Goal: Task Accomplishment & Management: Use online tool/utility

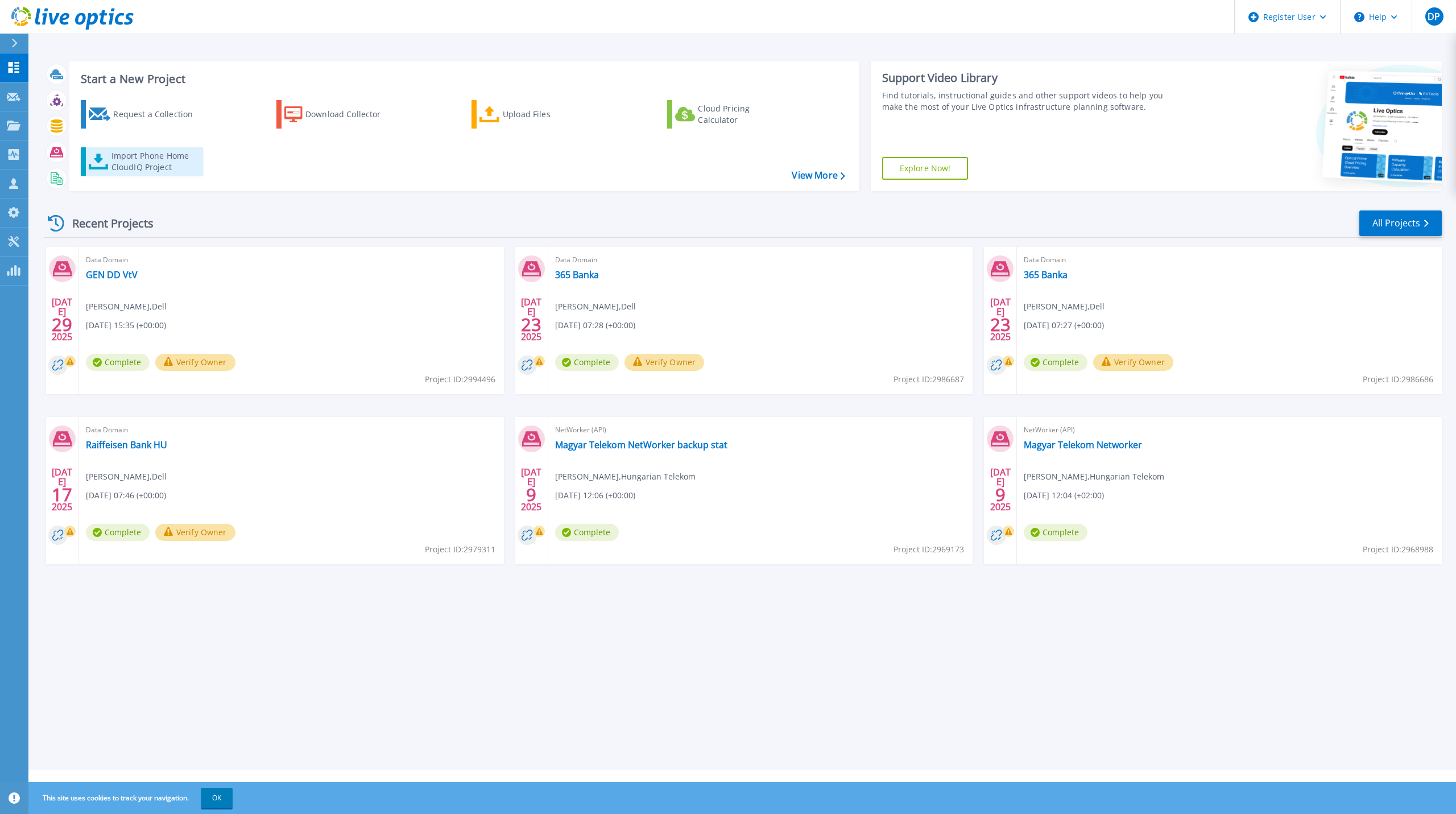
click at [155, 162] on div "Import Phone Home CloudIQ Project" at bounding box center [155, 162] width 88 height 23
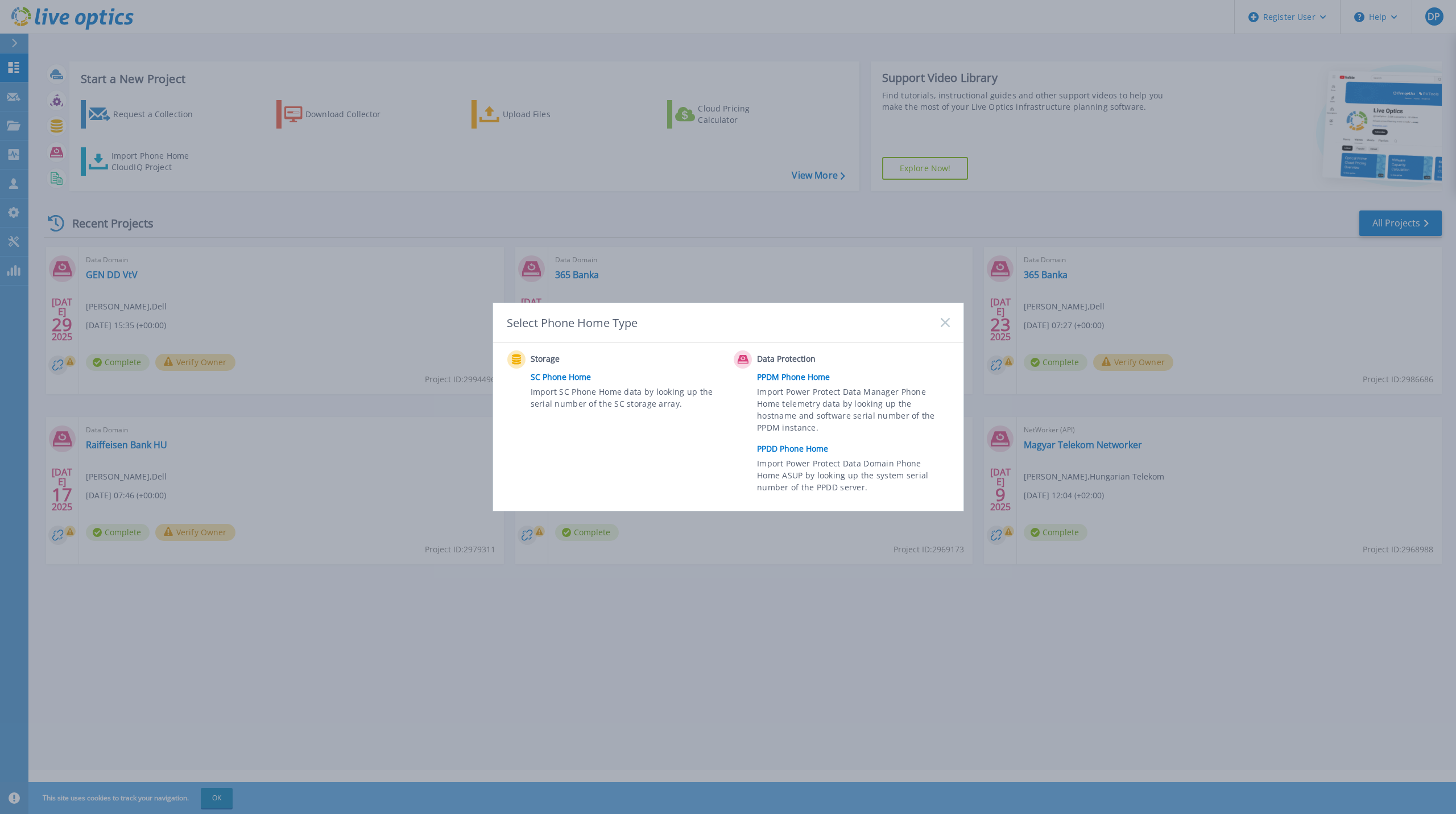
click at [801, 454] on link "PPDD Phone Home" at bounding box center [856, 448] width 198 height 17
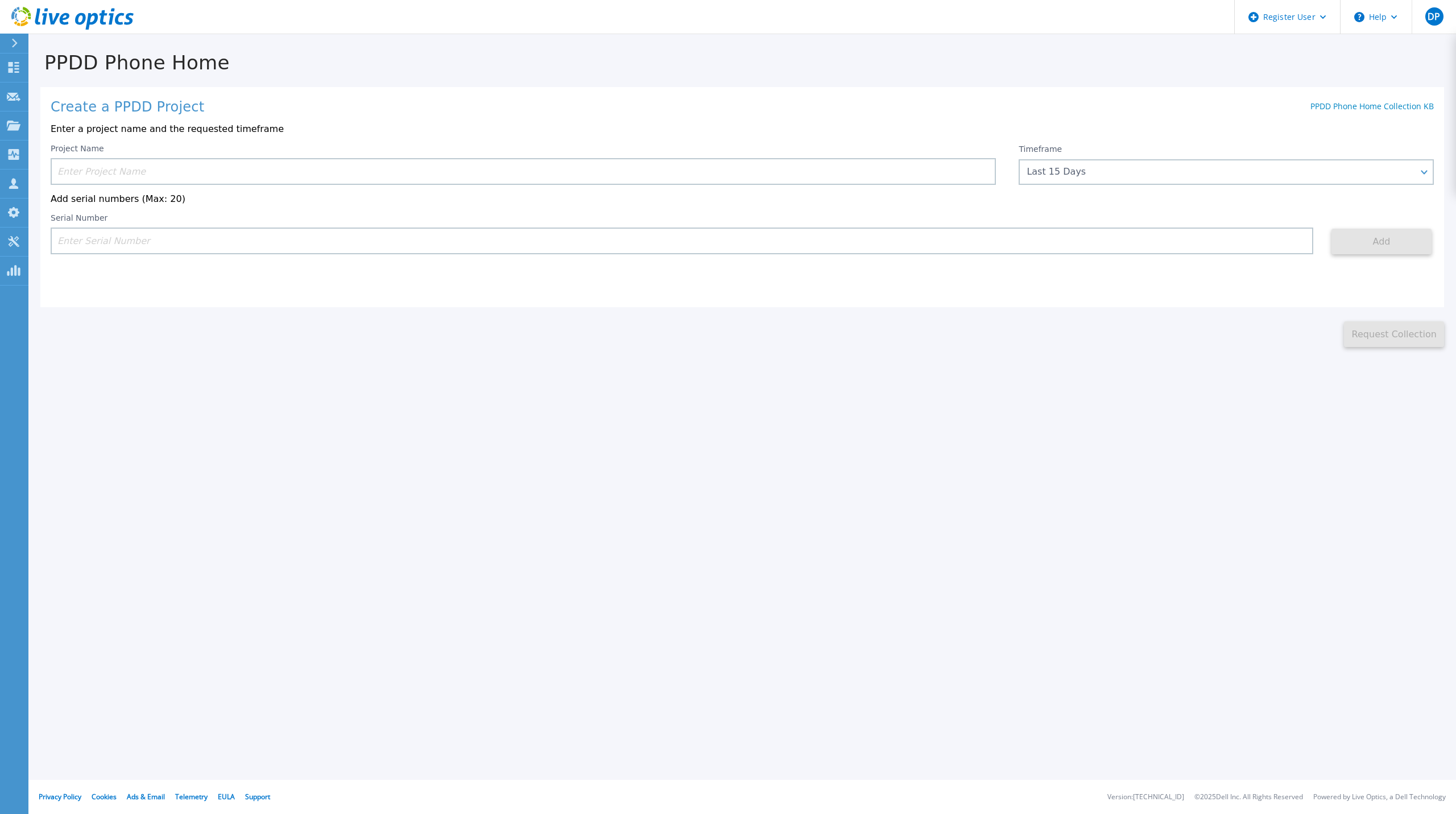
click at [860, 168] on input at bounding box center [523, 171] width 945 height 26
click at [860, 169] on input at bounding box center [523, 171] width 945 height 26
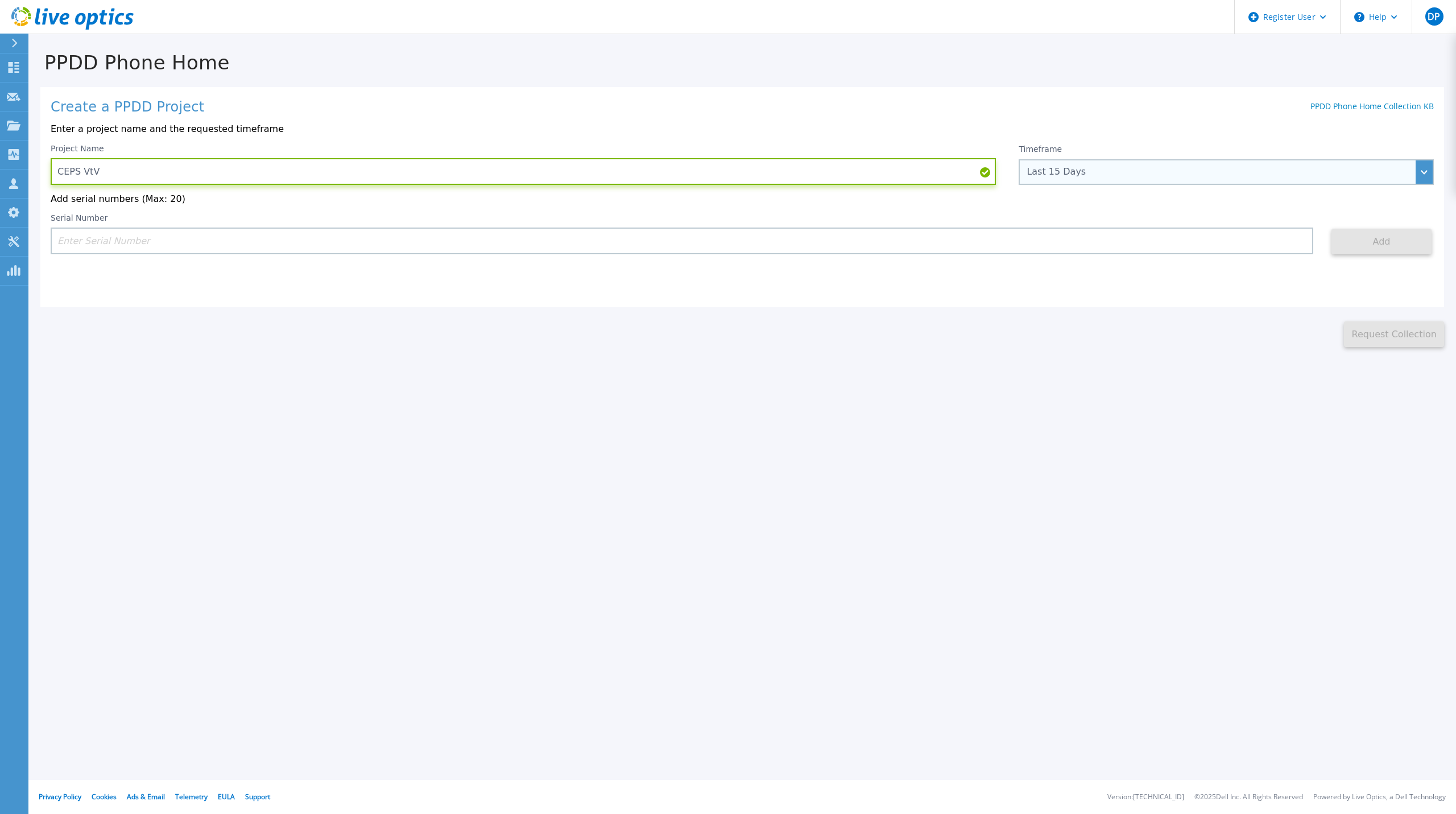
type input "CEPS VtV"
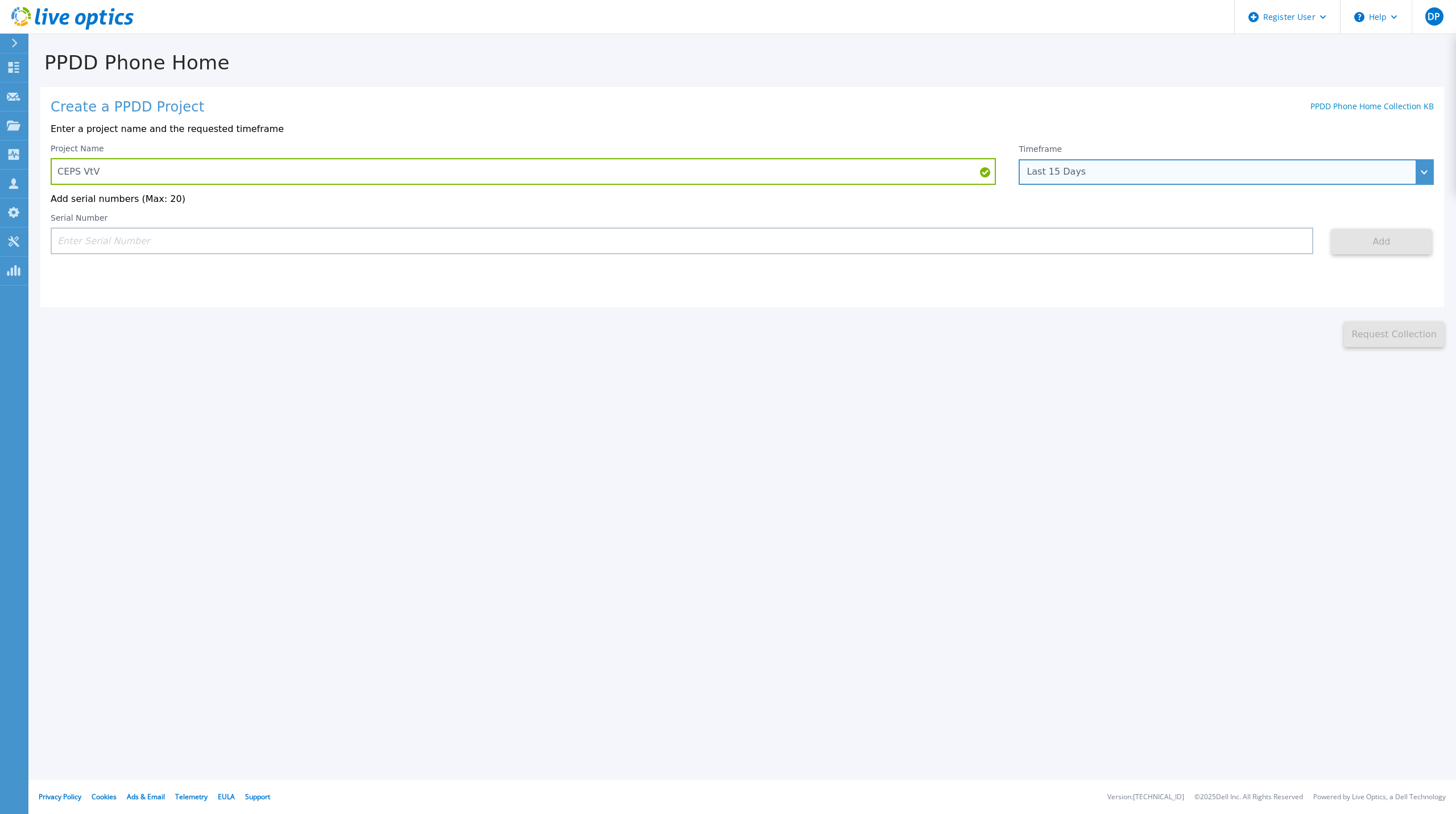
click at [1304, 183] on div "Last 15 Days" at bounding box center [1225, 172] width 415 height 26
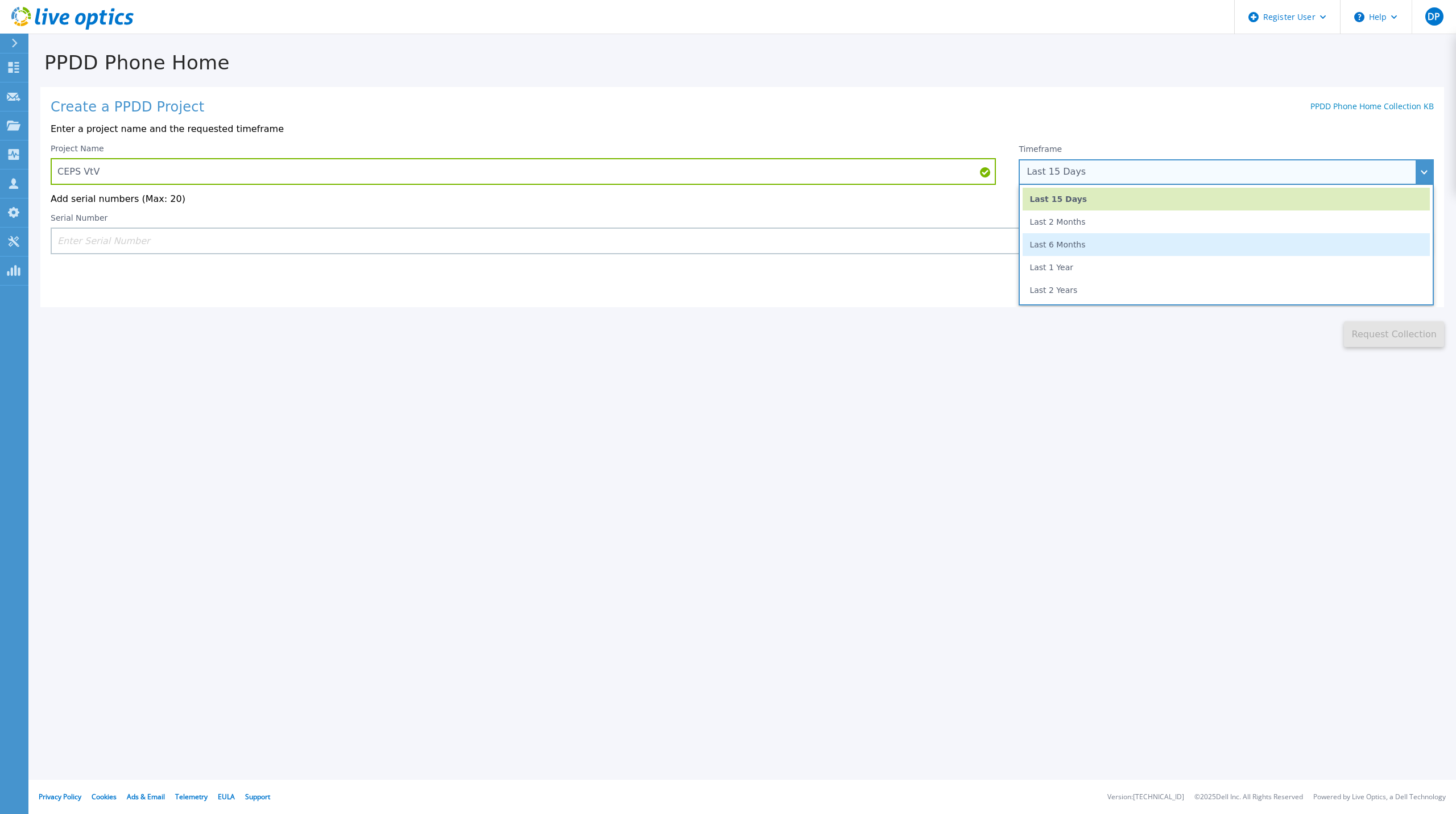
click at [1232, 244] on li "Last 6 Months" at bounding box center [1226, 245] width 407 height 23
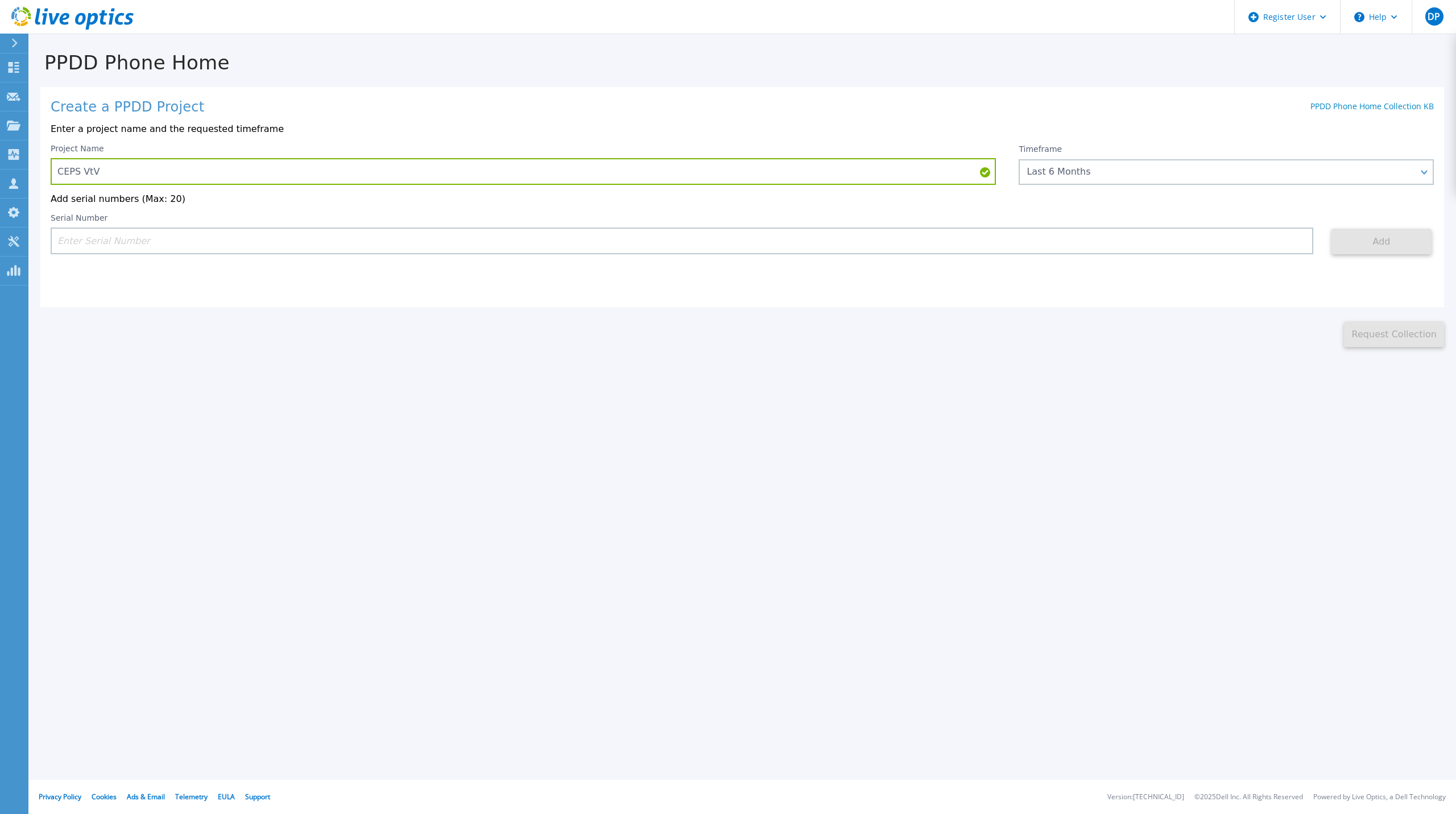
click at [1060, 243] on input at bounding box center [681, 240] width 1263 height 26
paste input "CRK00234224212"
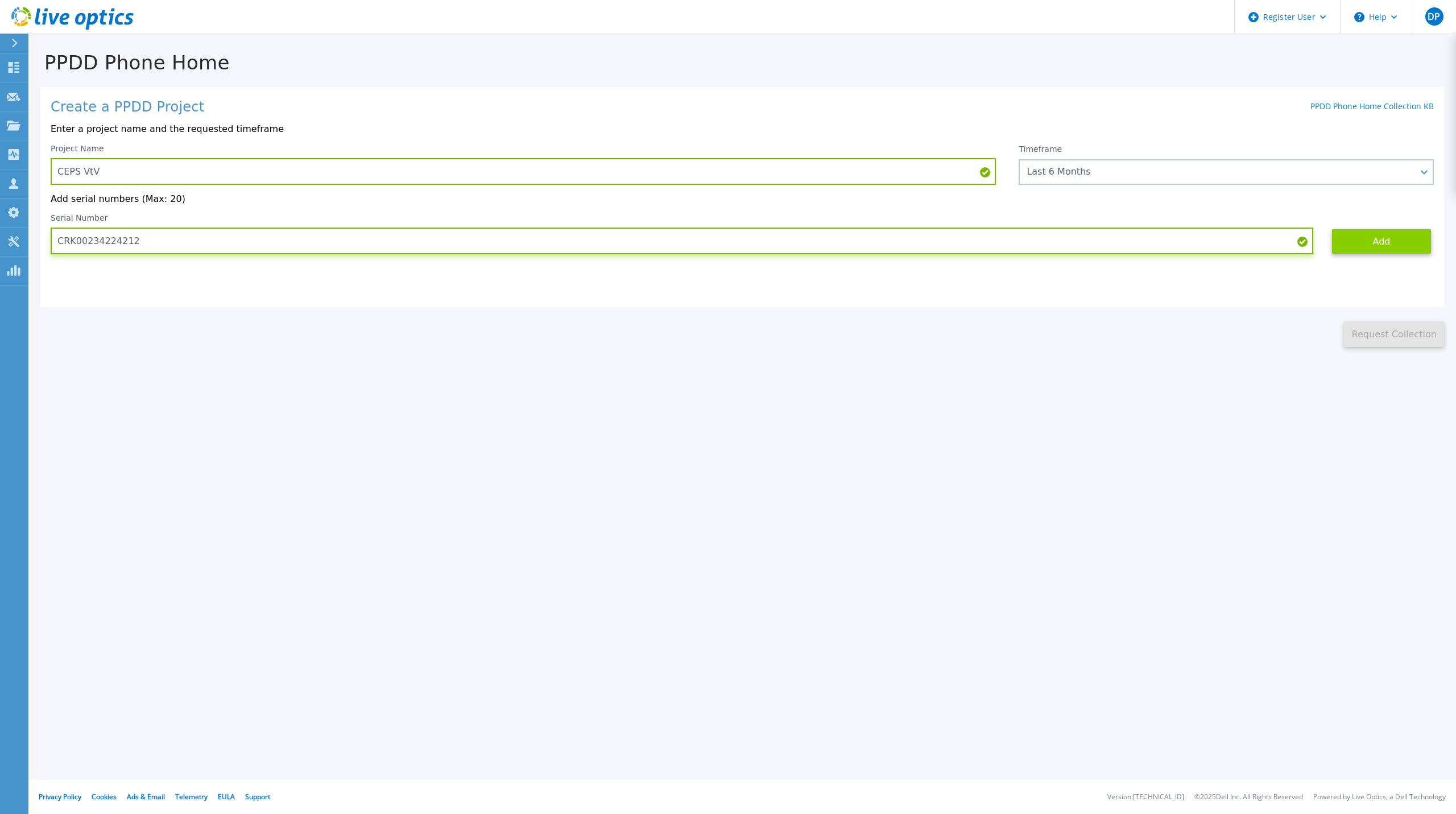
type input "CRK00234224212"
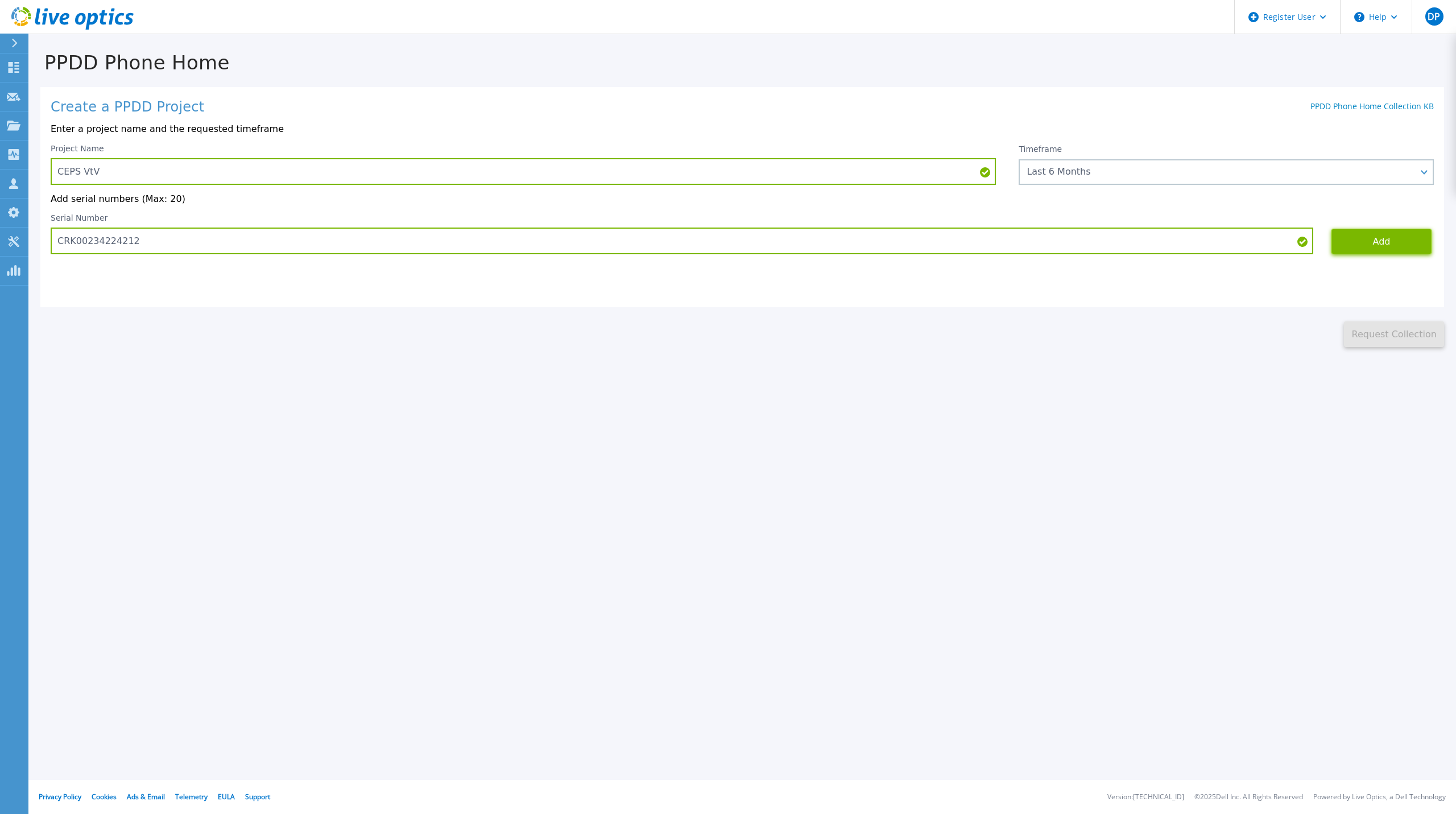
click at [1391, 247] on button "Add" at bounding box center [1381, 242] width 100 height 26
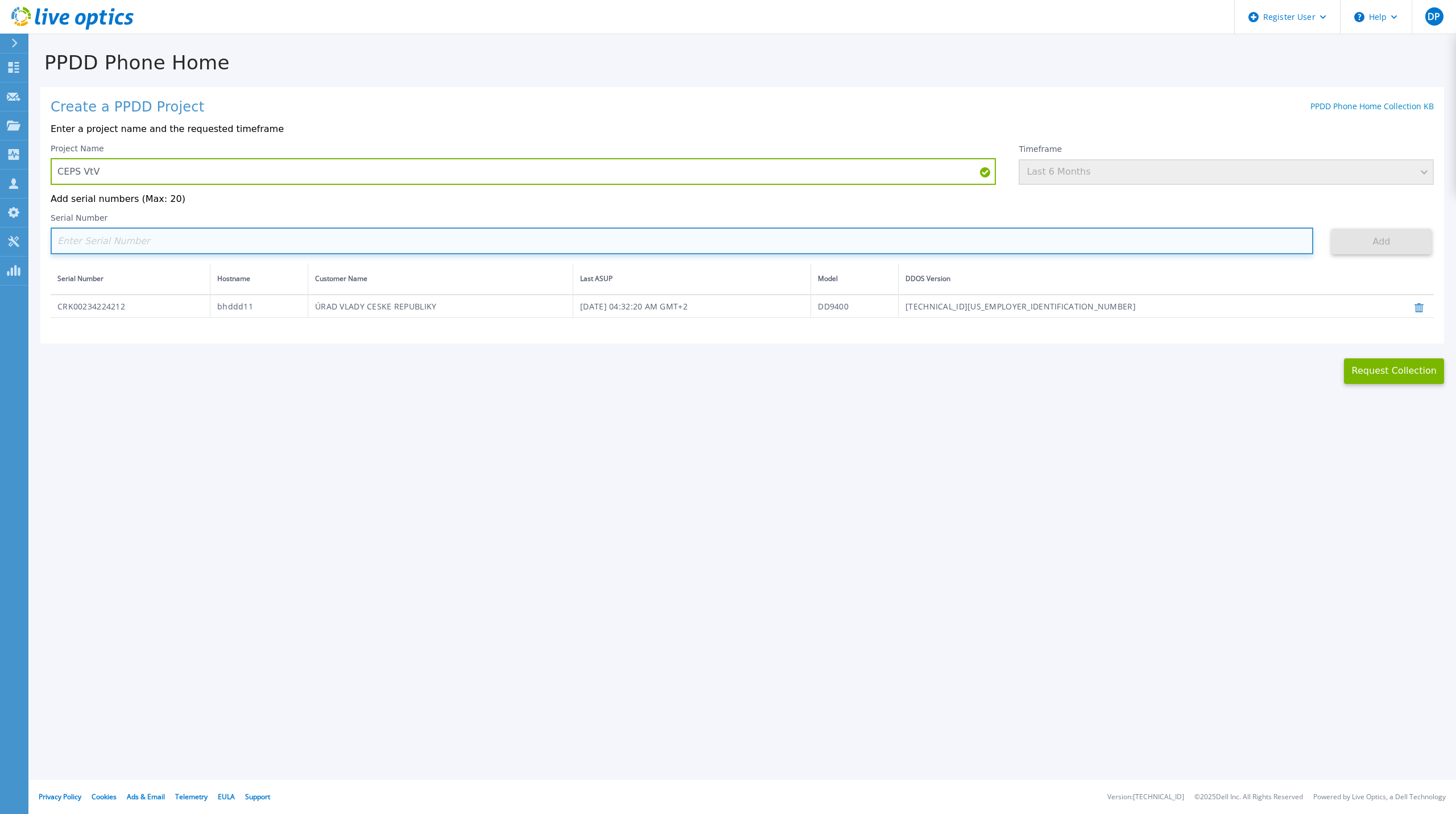
click at [414, 245] on input at bounding box center [681, 240] width 1263 height 26
paste input "CRK00234224212"
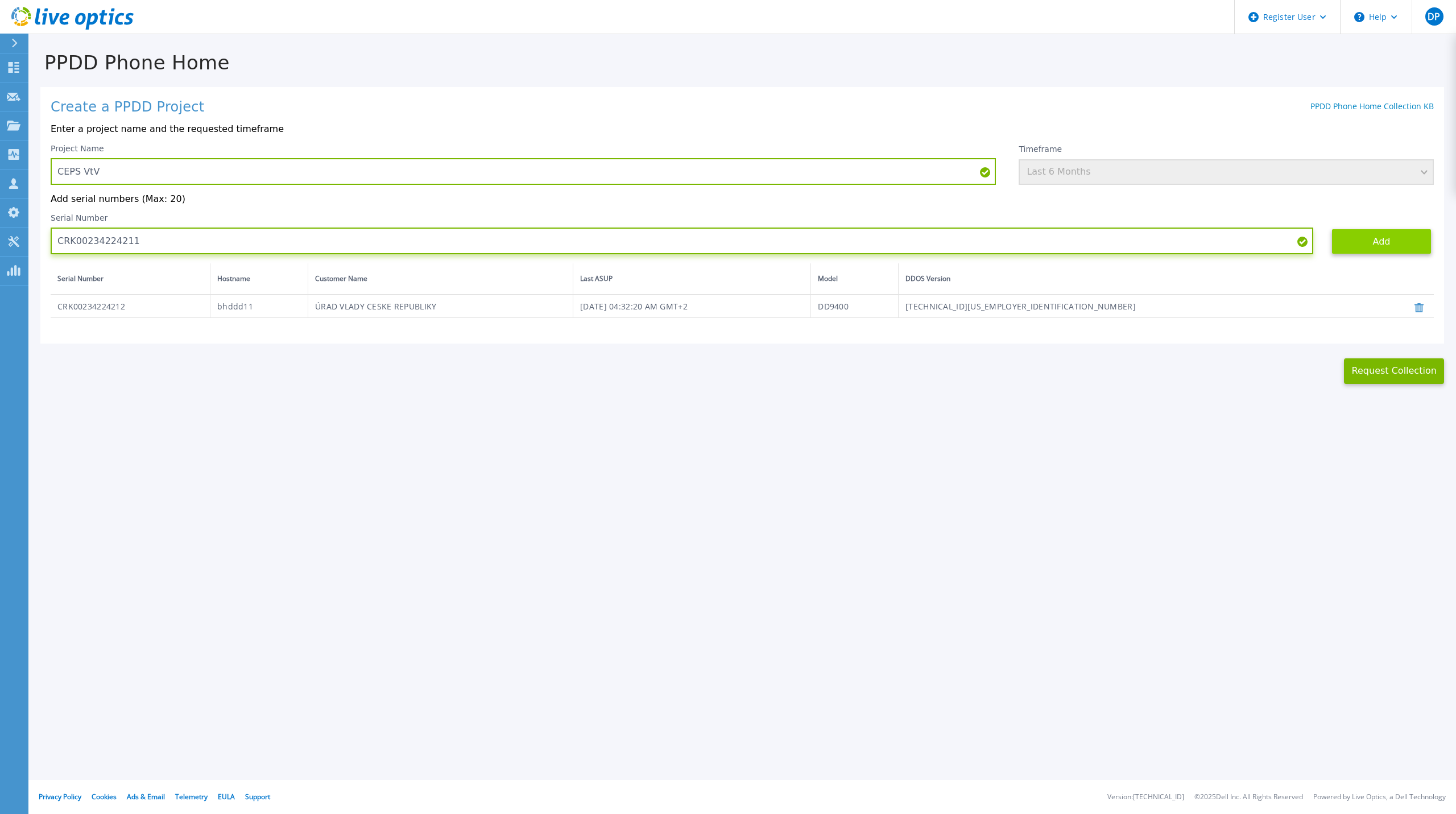
type input "CRK00234224211"
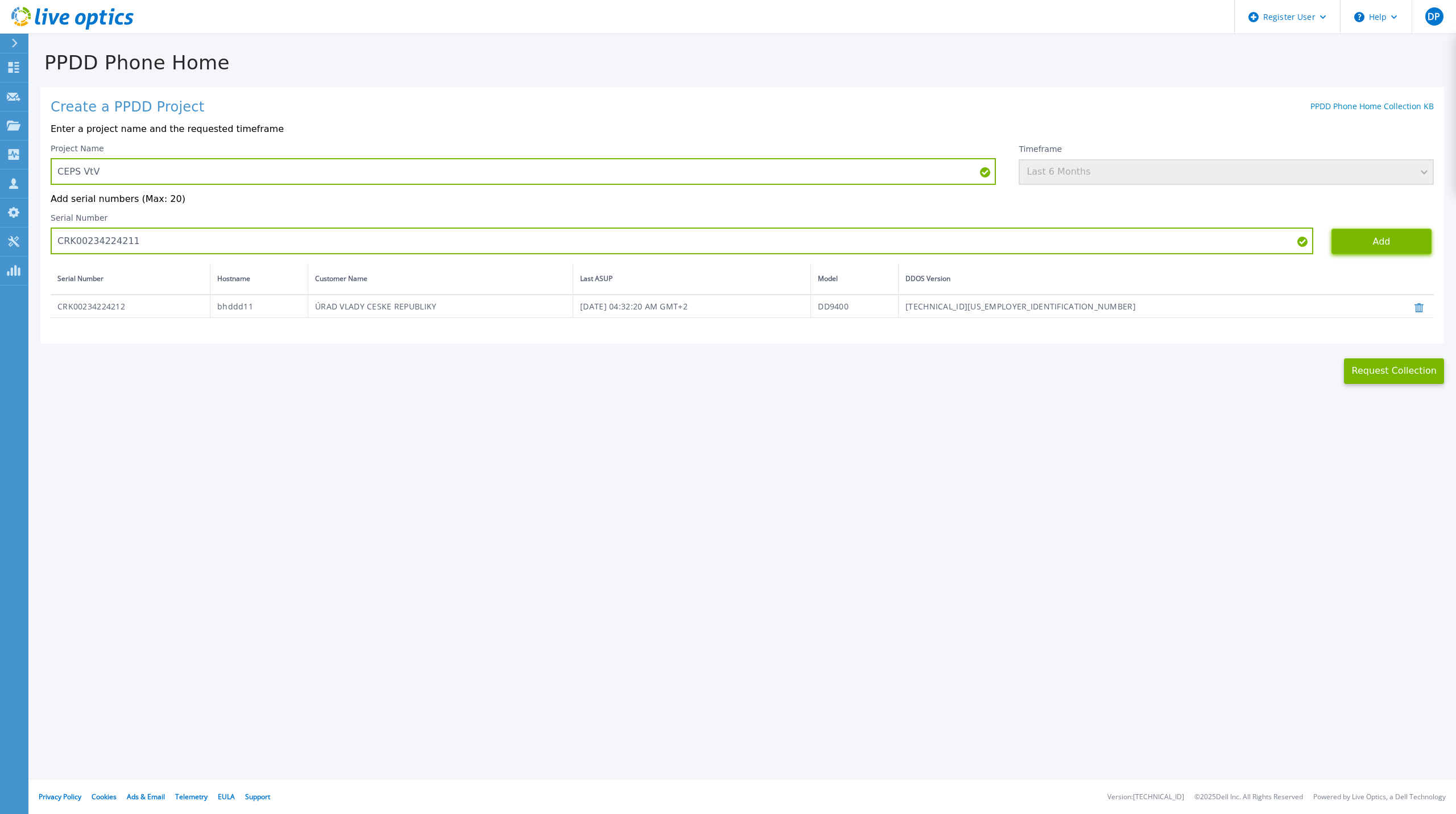
click at [1376, 236] on button "Add" at bounding box center [1381, 242] width 100 height 26
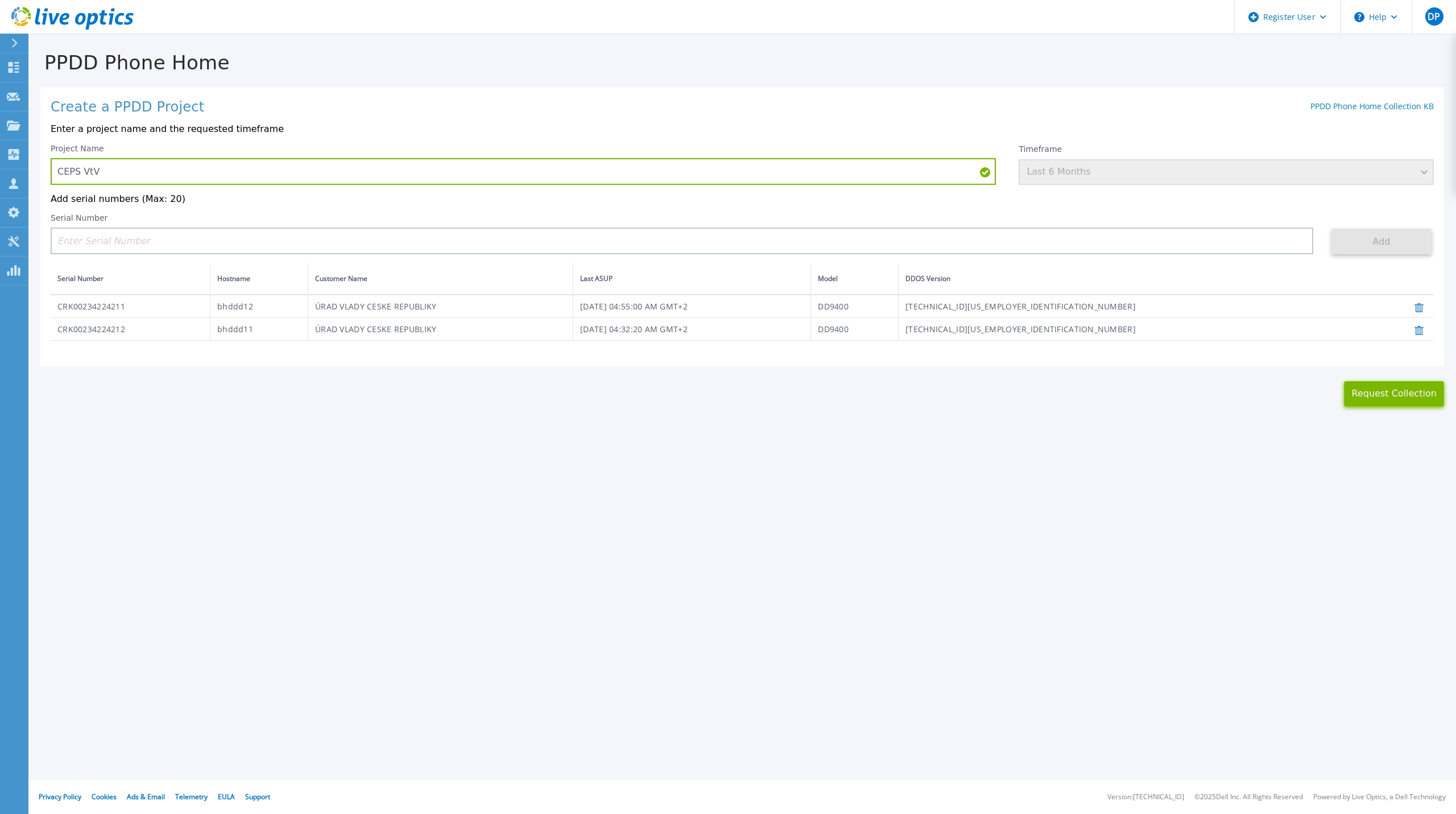
click at [1394, 403] on button "Request Collection" at bounding box center [1394, 394] width 100 height 26
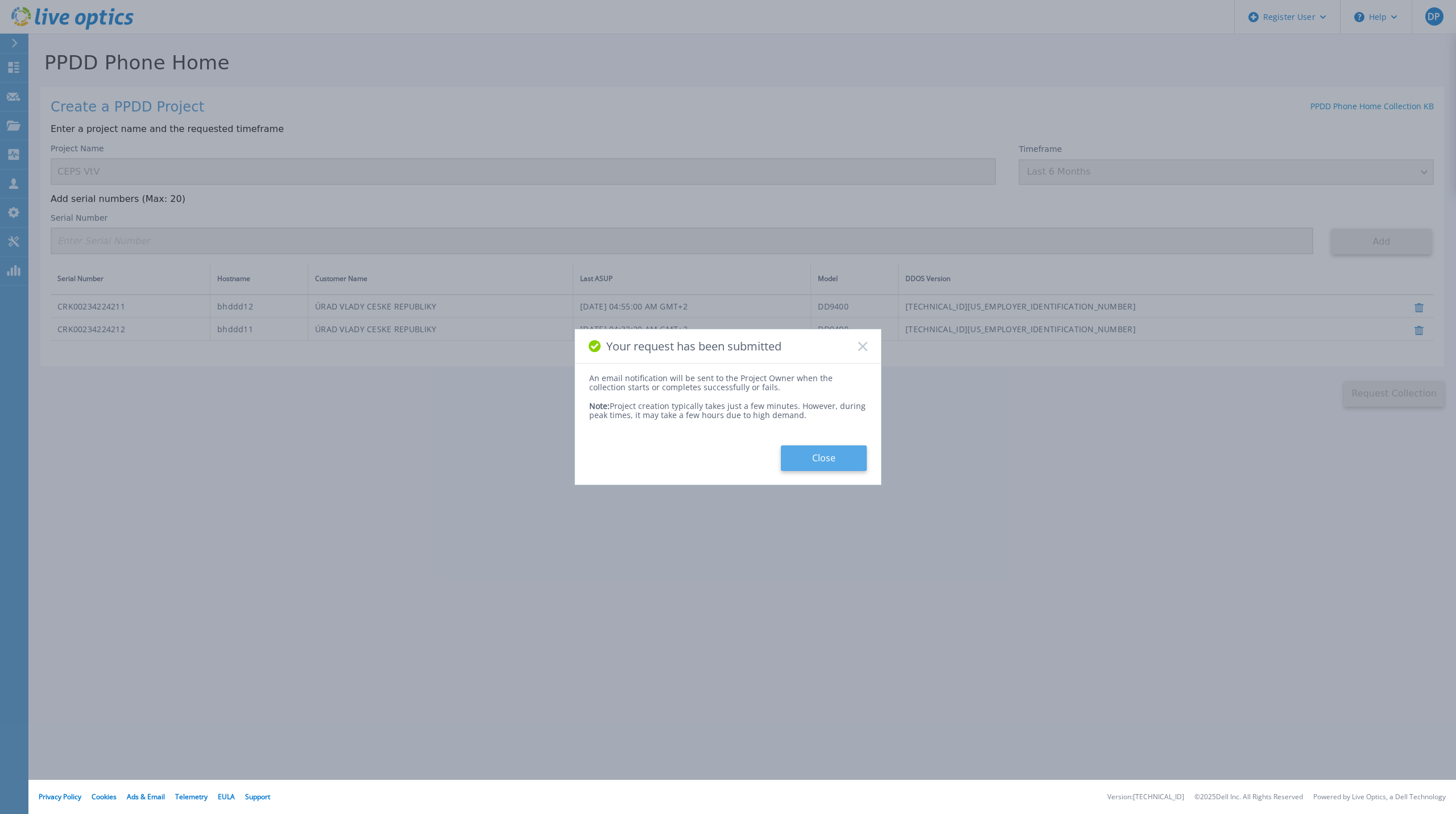
click at [818, 463] on button "Close" at bounding box center [824, 458] width 86 height 26
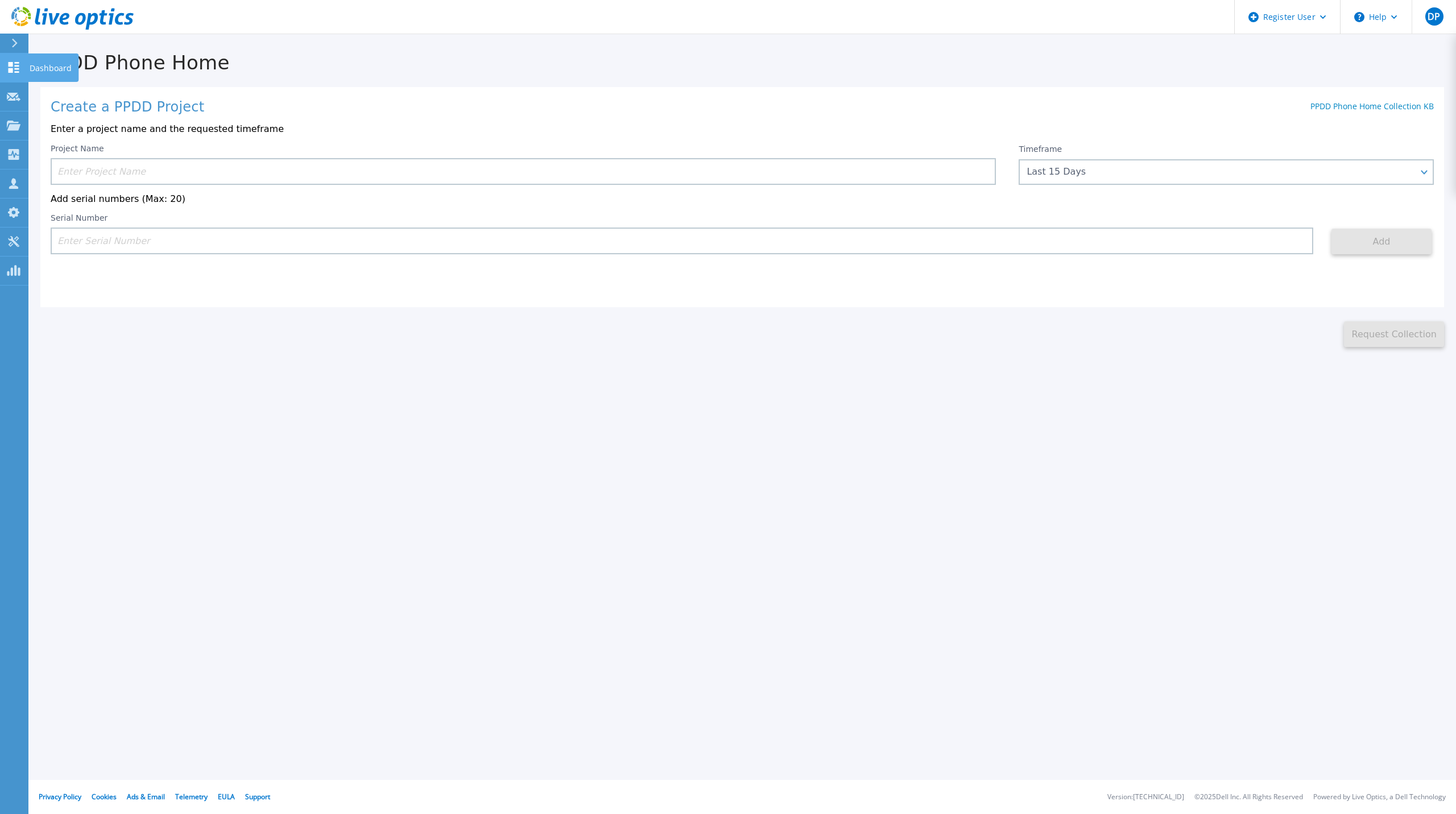
click at [10, 68] on icon at bounding box center [14, 68] width 11 height 11
